Goal: Information Seeking & Learning: Learn about a topic

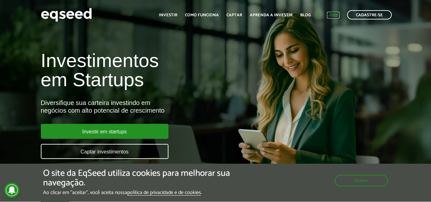
click at [335, 15] on link "Login" at bounding box center [333, 15] width 12 height 4
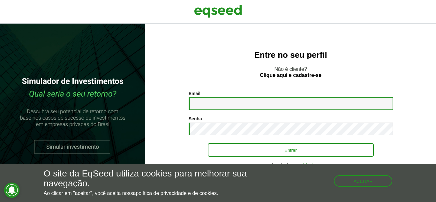
type input "**********"
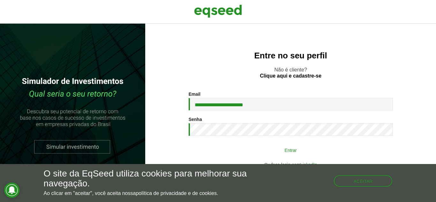
click at [252, 144] on button "Entrar" at bounding box center [291, 150] width 166 height 12
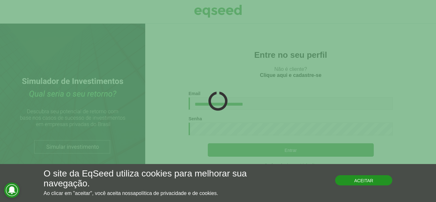
click at [368, 184] on button "Aceitar" at bounding box center [363, 180] width 57 height 10
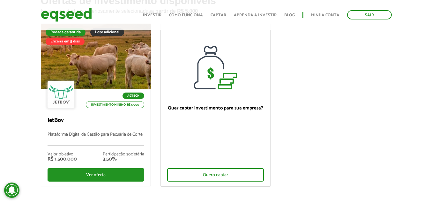
scroll to position [64, 0]
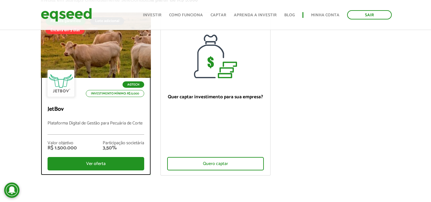
click at [116, 118] on div "Agtech Investimento mínimo: R$ 5.000 JetBov Plataforma Digital de Gestão para P…" at bounding box center [95, 126] width 109 height 97
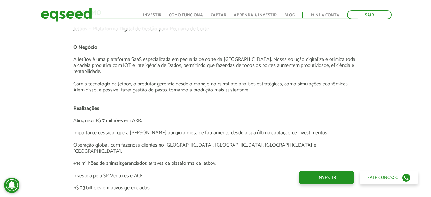
scroll to position [1095, 0]
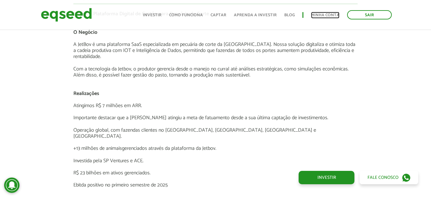
click at [312, 16] on link "Minha conta" at bounding box center [325, 15] width 28 height 4
click at [322, 15] on link "Minha conta" at bounding box center [325, 15] width 28 height 4
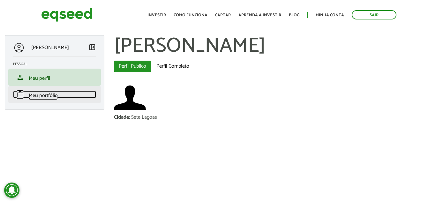
click at [47, 93] on span "Meu portfólio" at bounding box center [43, 95] width 29 height 9
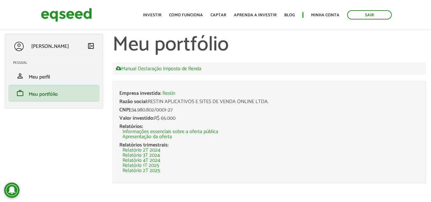
scroll to position [5, 0]
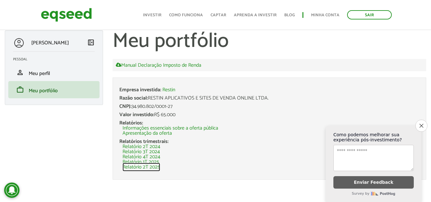
click at [156, 169] on link "Relatório 2T 2025" at bounding box center [141, 167] width 38 height 5
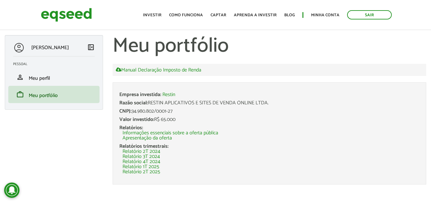
scroll to position [5, 0]
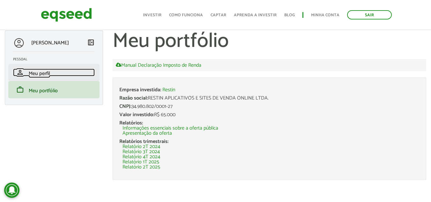
click at [43, 76] on span "Meu perfil" at bounding box center [39, 73] width 21 height 9
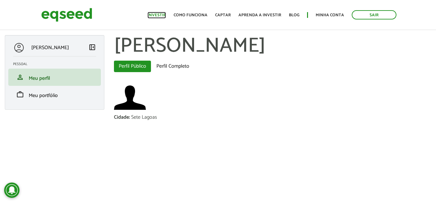
click at [164, 16] on link "Investir" at bounding box center [156, 15] width 18 height 4
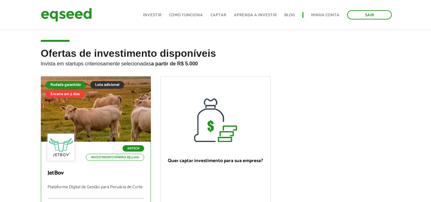
scroll to position [64, 0]
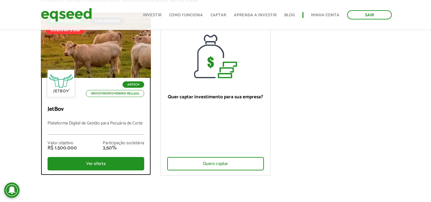
click at [88, 110] on p "JetBov" at bounding box center [96, 109] width 97 height 7
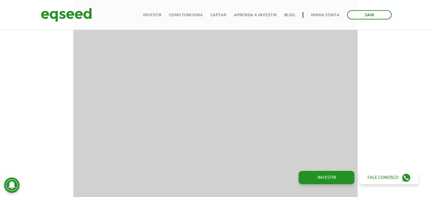
scroll to position [925, 0]
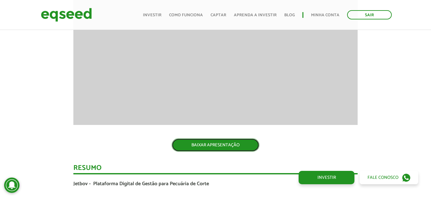
click at [231, 145] on link "BAIXAR APRESENTAÇÃO" at bounding box center [216, 144] width 88 height 13
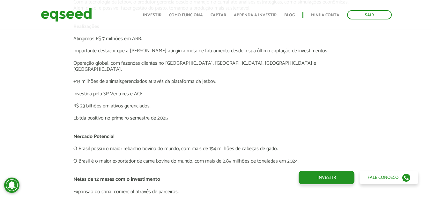
scroll to position [1151, 0]
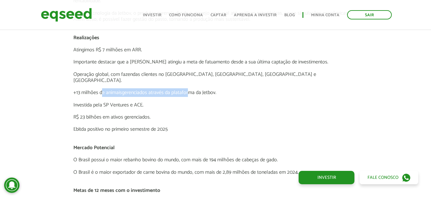
drag, startPoint x: 103, startPoint y: 87, endPoint x: 205, endPoint y: 89, distance: 102.1
click at [195, 90] on p "+13 milhões de animaisgerenciados através da plataforma da Jetbov." at bounding box center [215, 93] width 284 height 6
click at [205, 90] on p "+13 milhões de animaisgerenciados através da plataforma da Jetbov." at bounding box center [215, 93] width 284 height 6
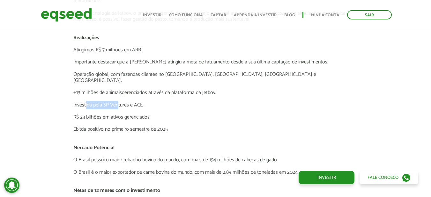
drag, startPoint x: 85, startPoint y: 100, endPoint x: 124, endPoint y: 98, distance: 38.6
click at [119, 102] on p "Investida pela SP Ventures e ACE." at bounding box center [215, 105] width 284 height 6
click at [125, 102] on p "Investida pela SP Ventures e ACE." at bounding box center [215, 105] width 284 height 6
drag, startPoint x: 94, startPoint y: 110, endPoint x: 132, endPoint y: 110, distance: 37.9
click at [132, 114] on p "R$ 23 bilhões em ativos gerenciados." at bounding box center [215, 117] width 284 height 6
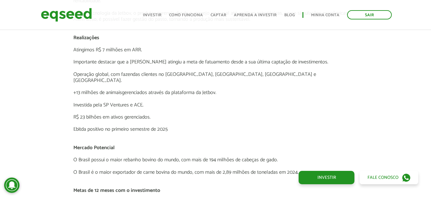
click at [133, 114] on p "R$ 23 bilhões em ativos gerenciados." at bounding box center [215, 117] width 284 height 6
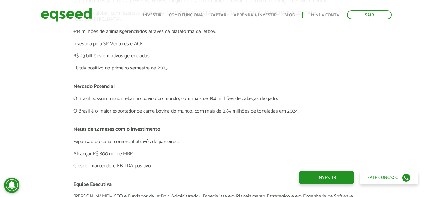
scroll to position [1215, 0]
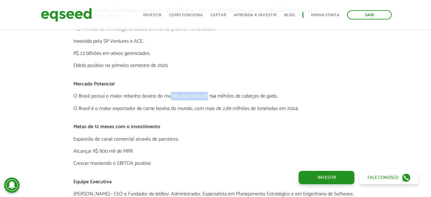
drag, startPoint x: 172, startPoint y: 87, endPoint x: 208, endPoint y: 87, distance: 36.7
click at [208, 93] on p "O Brasil possui o maior rebanho bovino do mundo, com mais de 194 milhões de cab…" at bounding box center [215, 96] width 284 height 6
click at [209, 93] on p "O Brasil possui o maior rebanho bovino do mundo, com mais de 194 milhões de cab…" at bounding box center [215, 96] width 284 height 6
drag, startPoint x: 227, startPoint y: 103, endPoint x: 267, endPoint y: 102, distance: 40.2
click at [267, 106] on p "O Brasil é o maior exportador de carne bovina do mundo, com mais de 2,89 milhõe…" at bounding box center [215, 109] width 284 height 6
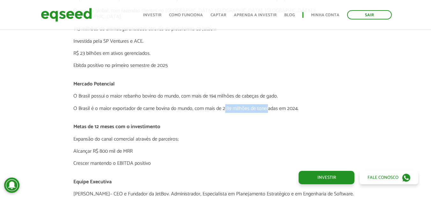
click at [267, 106] on p "O Brasil é o maior exportador de carne bovina do mundo, com mais de 2,89 milhõe…" at bounding box center [215, 109] width 284 height 6
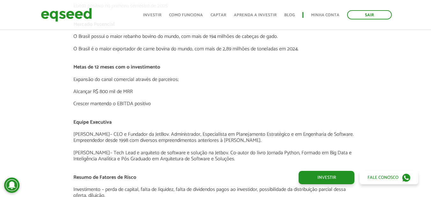
scroll to position [1278, 0]
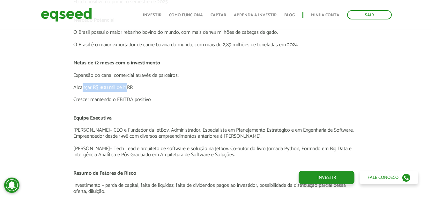
drag, startPoint x: 84, startPoint y: 82, endPoint x: 127, endPoint y: 81, distance: 43.4
click at [127, 84] on p "Alcançar R$ 800 mil de MRR" at bounding box center [215, 87] width 284 height 6
click at [145, 84] on p "Alcançar R$ 800 mil de MRR" at bounding box center [215, 87] width 284 height 6
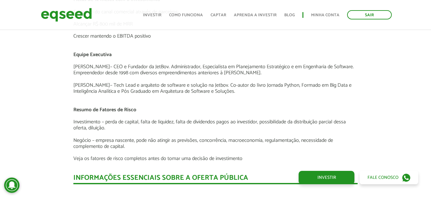
scroll to position [1342, 0]
drag, startPoint x: 98, startPoint y: 67, endPoint x: 198, endPoint y: 66, distance: 100.1
click at [178, 66] on p "[PERSON_NAME] – CEO e Fundador da JetBov. Administrador, Especialista em Planej…" at bounding box center [215, 69] width 284 height 12
click at [198, 66] on p "[PERSON_NAME] – CEO e Fundador da JetBov. Administrador, Especialista em Planej…" at bounding box center [215, 69] width 284 height 12
drag, startPoint x: 112, startPoint y: 80, endPoint x: 182, endPoint y: 80, distance: 69.8
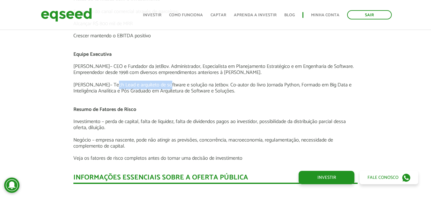
click at [172, 82] on p "[PERSON_NAME] – Tech Lead e arquiteto de software e solução na [GEOGRAPHIC_DATA…" at bounding box center [215, 88] width 284 height 12
click at [182, 82] on p "[PERSON_NAME] – Tech Lead e arquiteto de software e solução na [GEOGRAPHIC_DATA…" at bounding box center [215, 88] width 284 height 12
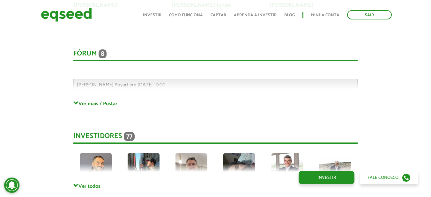
scroll to position [1693, 0]
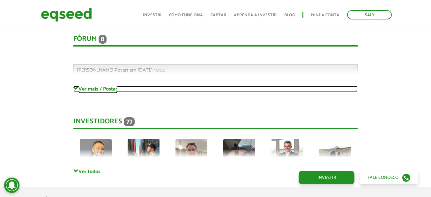
click at [94, 86] on link "Ver mais / Postar" at bounding box center [215, 89] width 284 height 6
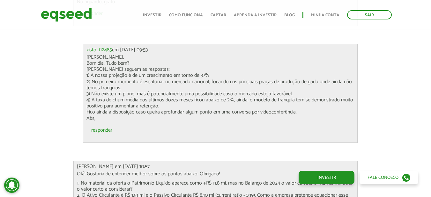
scroll to position [1916, 0]
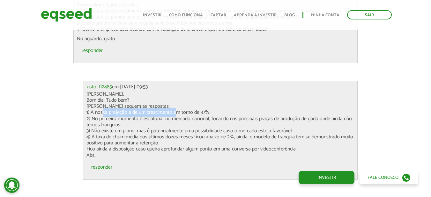
drag, startPoint x: 101, startPoint y: 106, endPoint x: 178, endPoint y: 104, distance: 76.5
click at [177, 104] on p "[PERSON_NAME], Bom dia. Tudo bem? Abaixo seguem as respostas: 1) A nossa projeç…" at bounding box center [220, 124] width 268 height 67
click at [186, 104] on p "[PERSON_NAME], Bom dia. Tudo bem? Abaixo seguem as respostas: 1) A nossa projeç…" at bounding box center [220, 124] width 268 height 67
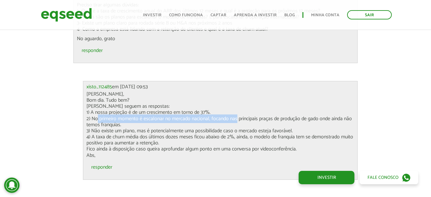
drag, startPoint x: 134, startPoint y: 112, endPoint x: 233, endPoint y: 112, distance: 99.5
click at [233, 112] on p "[PERSON_NAME], Bom dia. Tudo bem? Abaixo seguem as respostas: 1) A nossa projeç…" at bounding box center [220, 124] width 268 height 67
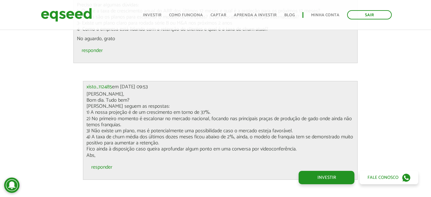
click at [240, 116] on p "[PERSON_NAME], Bom dia. Tudo bem? Abaixo seguem as respostas: 1) A nossa projeç…" at bounding box center [220, 124] width 268 height 67
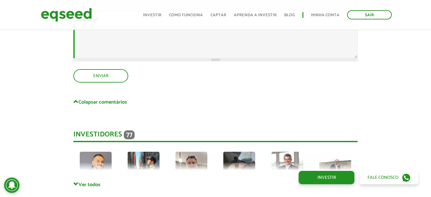
scroll to position [2987, 0]
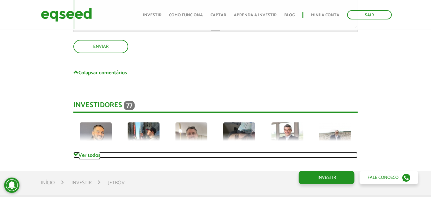
click at [91, 152] on link "Ver todos" at bounding box center [215, 155] width 284 height 6
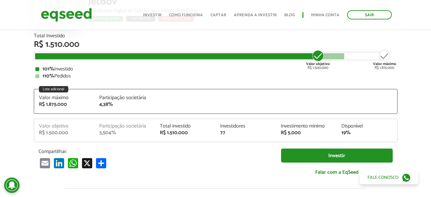
scroll to position [54, 0]
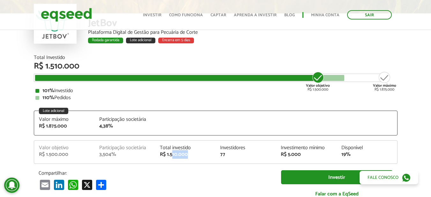
drag, startPoint x: 172, startPoint y: 154, endPoint x: 193, endPoint y: 155, distance: 21.4
click at [193, 155] on div "R$ 1.510.000" at bounding box center [185, 154] width 51 height 5
click at [227, 154] on div "77" at bounding box center [245, 154] width 51 height 5
drag, startPoint x: 100, startPoint y: 126, endPoint x: 111, endPoint y: 127, distance: 11.2
click at [111, 127] on div "4,38%" at bounding box center [124, 126] width 51 height 5
